Goal: Task Accomplishment & Management: Complete application form

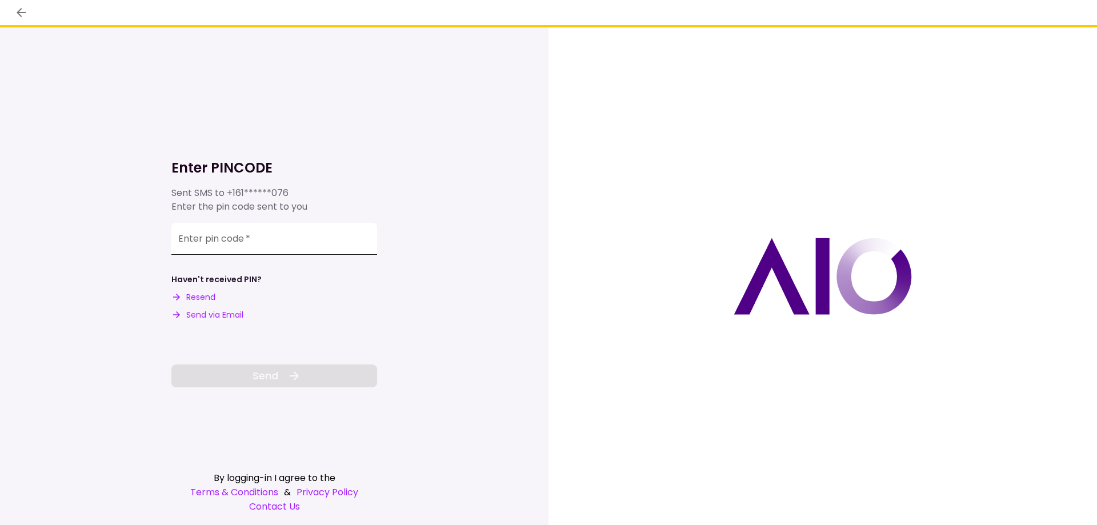
click at [295, 232] on input "Enter pin code   *" at bounding box center [274, 239] width 206 height 32
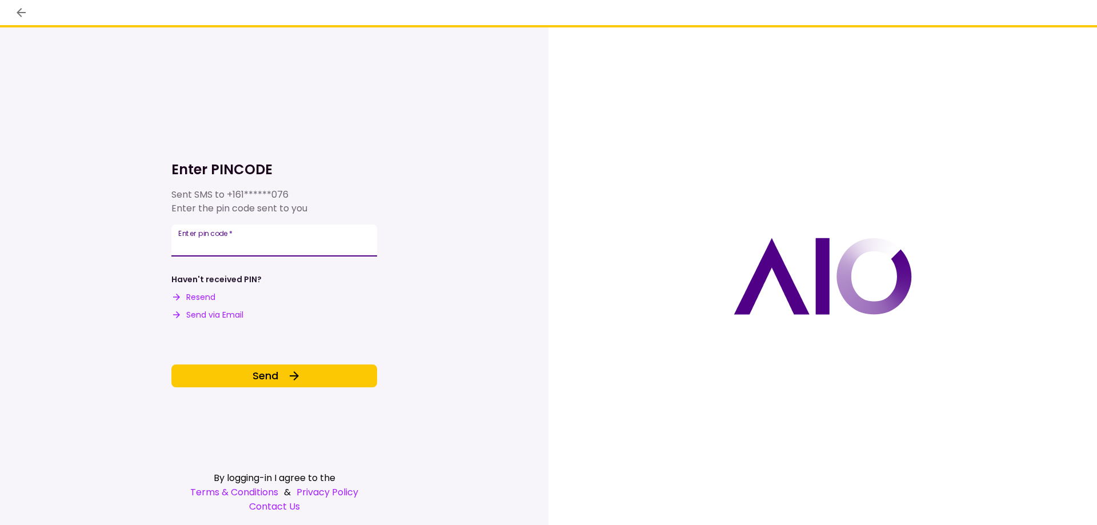
type input "******"
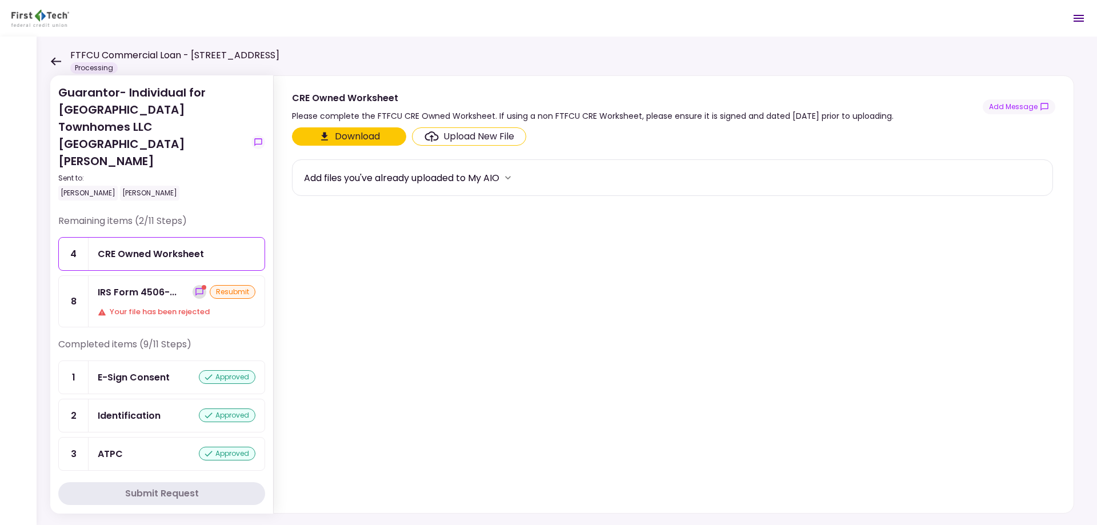
click at [196, 288] on icon "show-messages" at bounding box center [199, 292] width 9 height 9
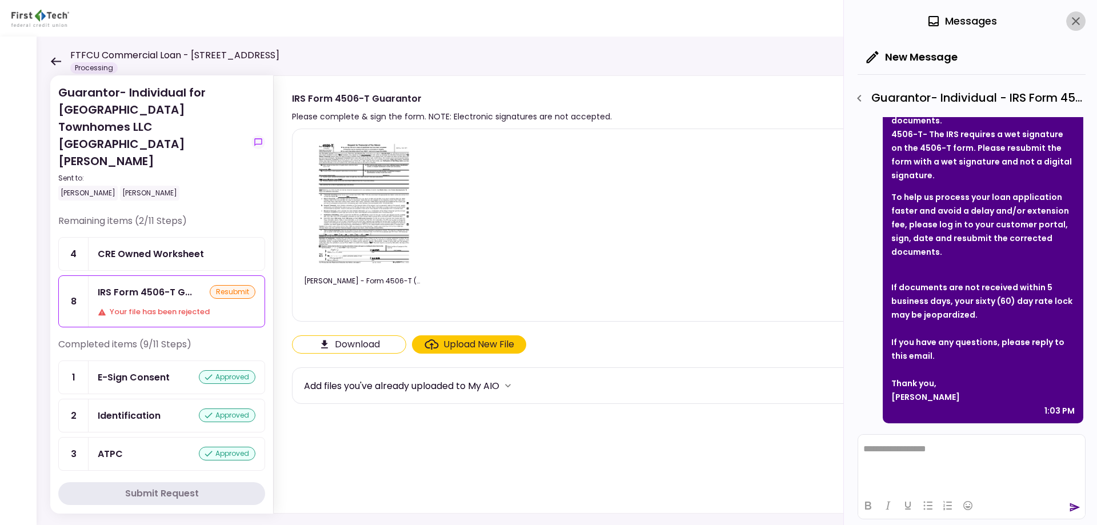
click at [1072, 19] on icon "close" at bounding box center [1076, 21] width 14 height 14
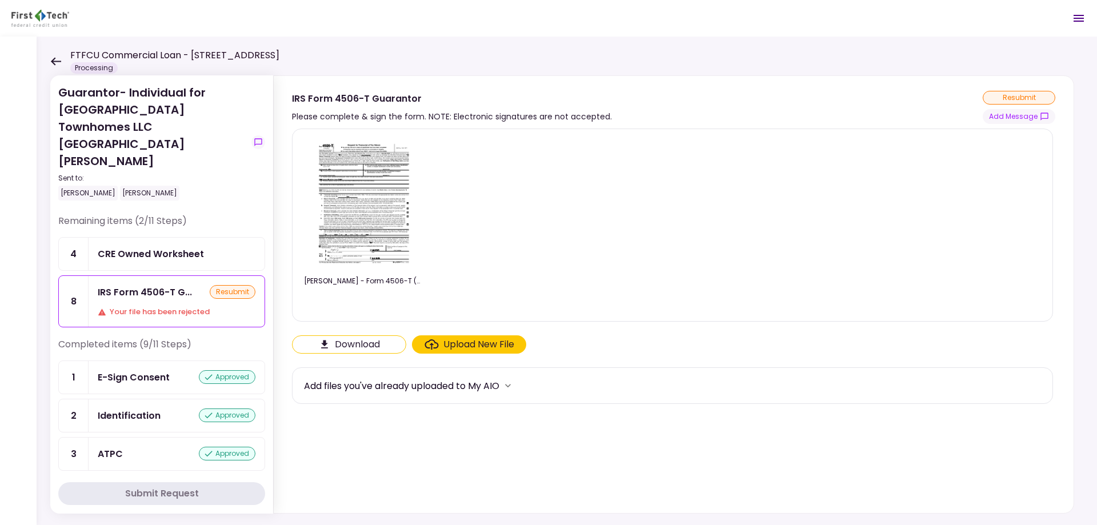
click at [49, 57] on div "Guarantor- Individual for [GEOGRAPHIC_DATA] Townhomes LLC [GEOGRAPHIC_DATA][PER…" at bounding box center [567, 281] width 1061 height 489
click at [55, 62] on icon at bounding box center [56, 61] width 10 height 8
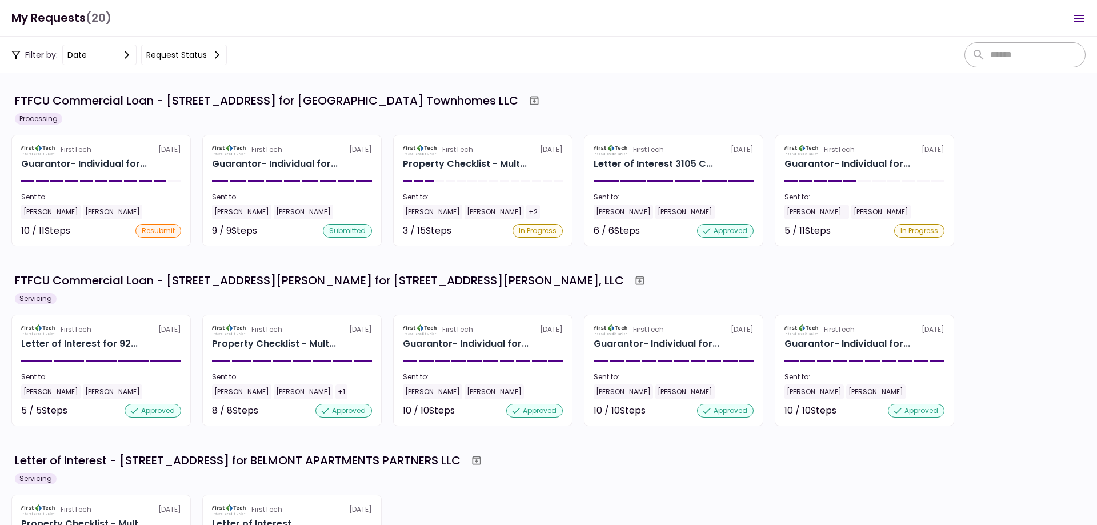
click at [103, 167] on div "Guarantor- Individual for..." at bounding box center [84, 164] width 126 height 14
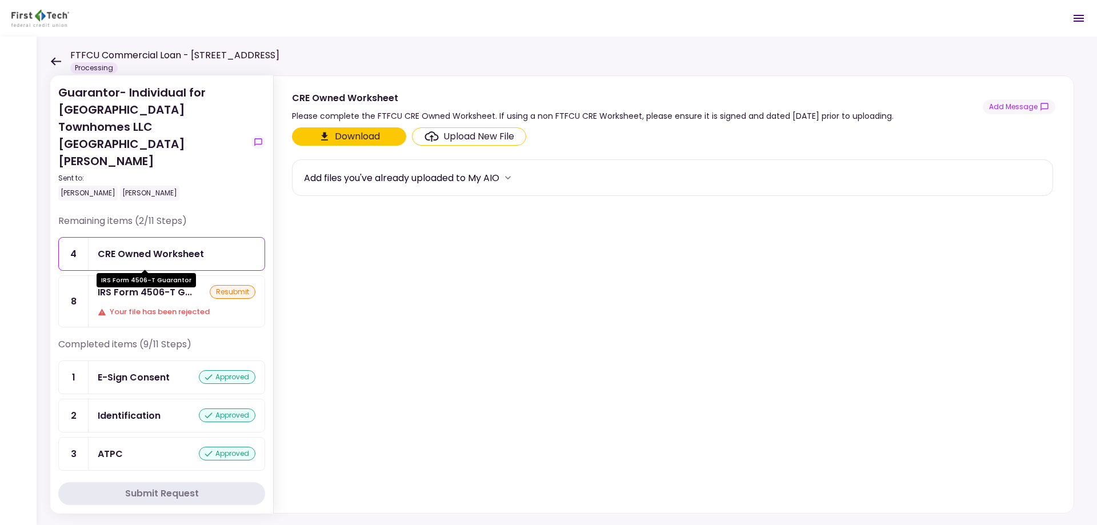
click at [153, 285] on div "IRS Form 4506-T G..." at bounding box center [145, 292] width 94 height 14
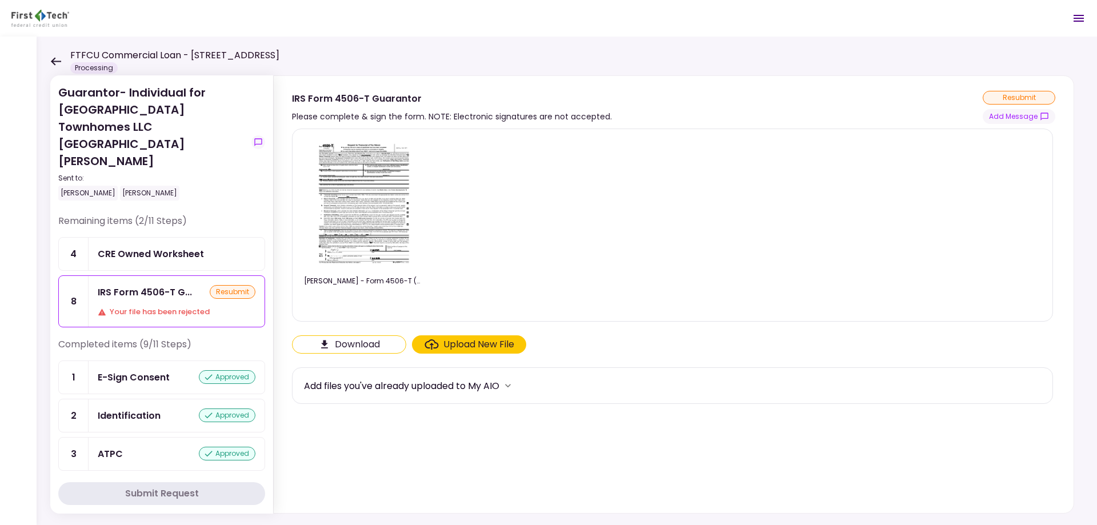
click at [464, 344] on div "Upload New File" at bounding box center [479, 345] width 71 height 14
click at [0, 0] on input "Upload New File" at bounding box center [0, 0] width 0 height 0
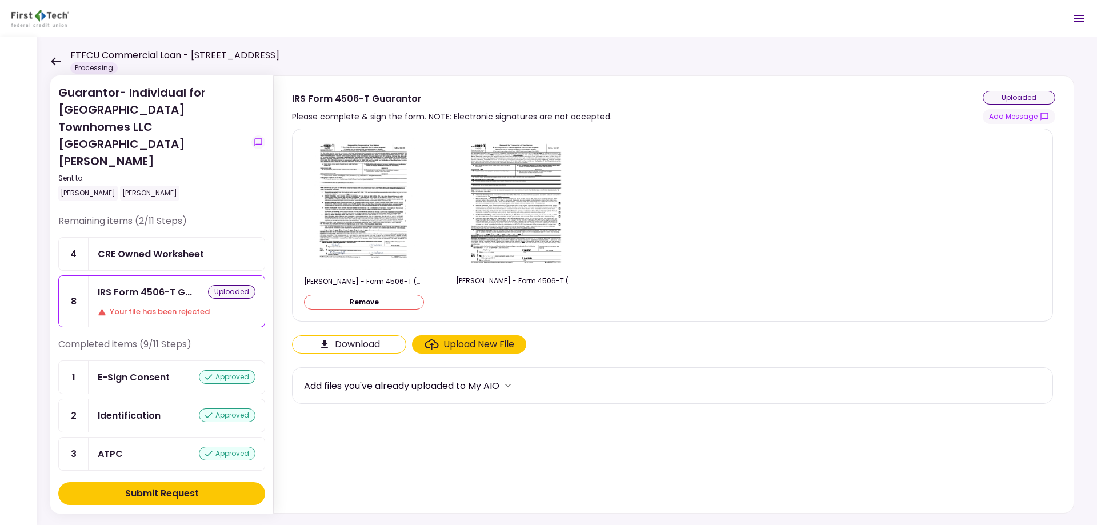
click at [216, 484] on button "Submit Request" at bounding box center [161, 493] width 207 height 23
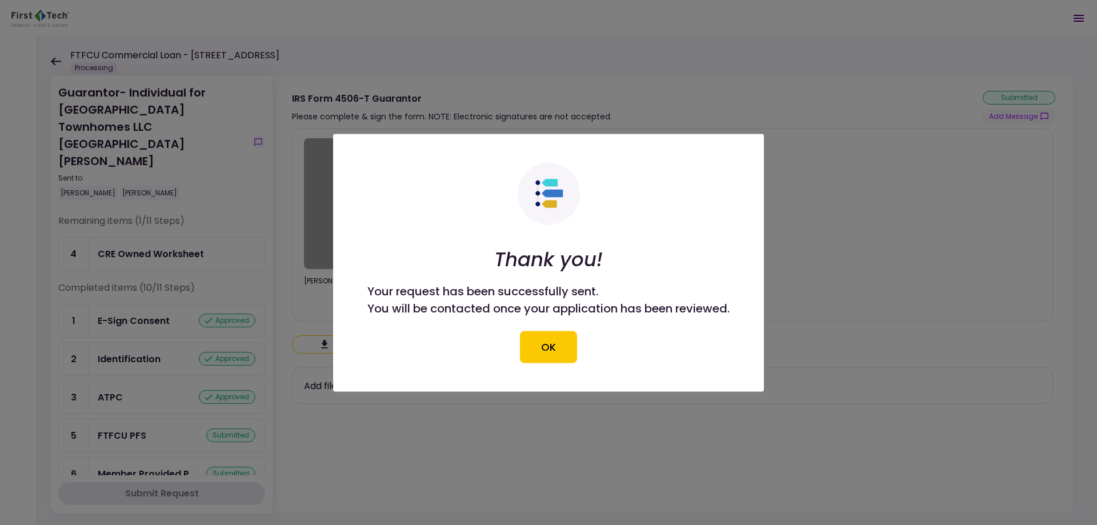
click at [539, 341] on button "OK" at bounding box center [548, 347] width 57 height 32
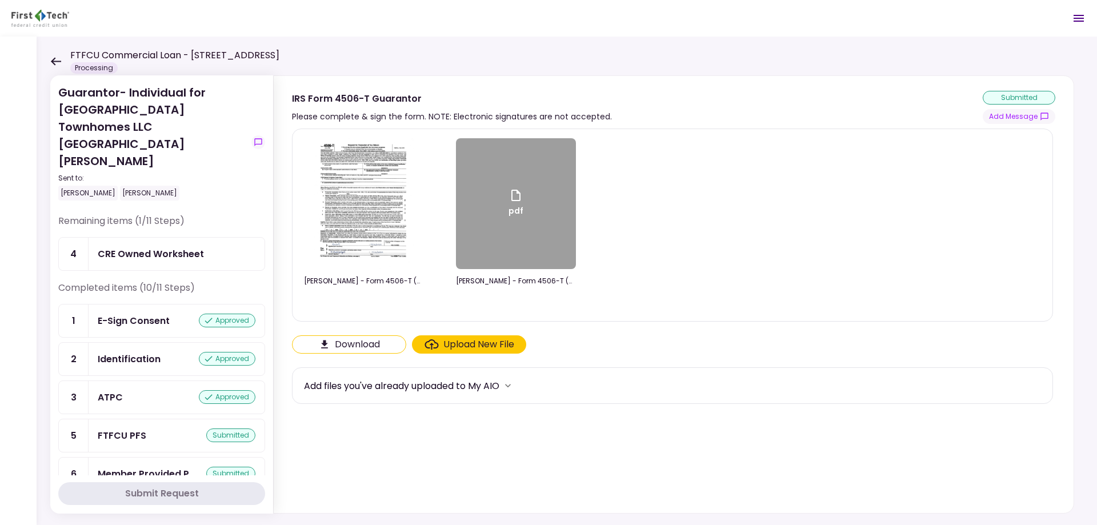
click at [47, 62] on div "Guarantor- Individual for Crestwood Village Townhomes LLC Raghavender Jella Sen…" at bounding box center [567, 281] width 1061 height 489
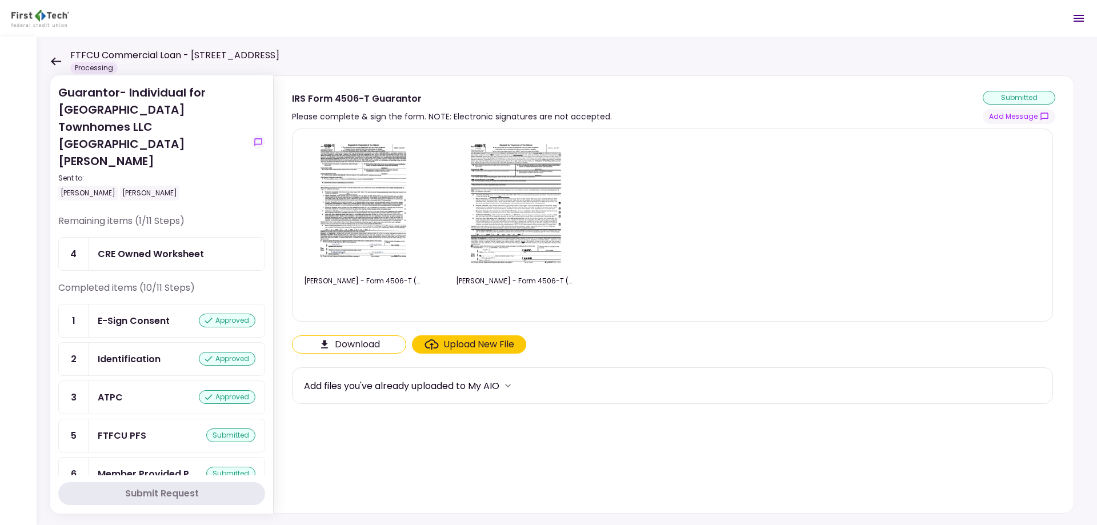
click at [69, 59] on div "FTFCU Commercial Loan - 3105 Clairpoint Court Processing" at bounding box center [164, 61] width 229 height 25
click at [56, 61] on icon at bounding box center [56, 61] width 10 height 8
